Goal: Task Accomplishment & Management: Use online tool/utility

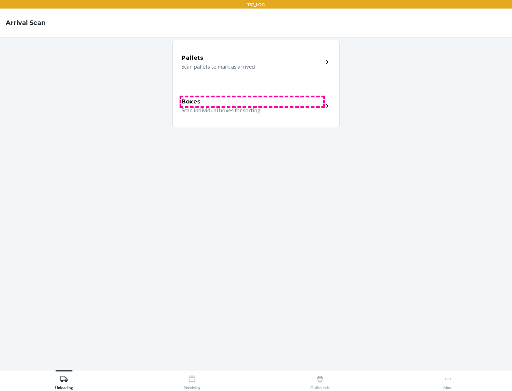
click at [252, 102] on div "Boxes" at bounding box center [252, 101] width 142 height 9
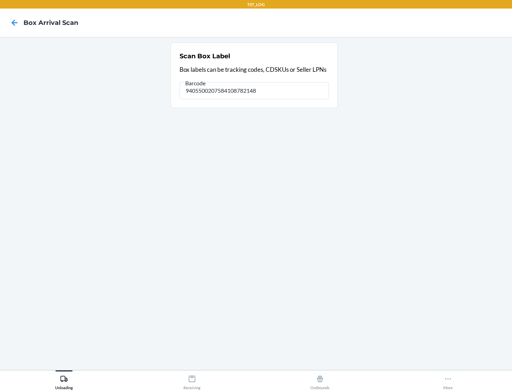
type input "9405500207584108782148"
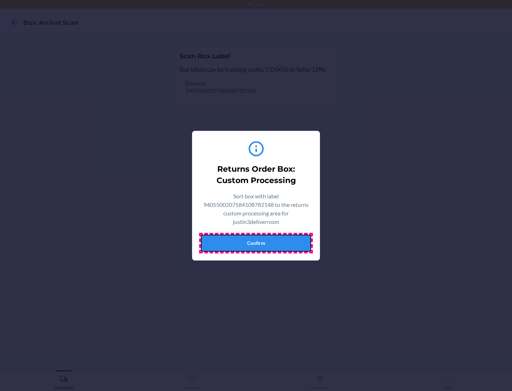
click at [256, 243] on button "Confirm" at bounding box center [256, 242] width 110 height 17
